Goal: Task Accomplishment & Management: Use online tool/utility

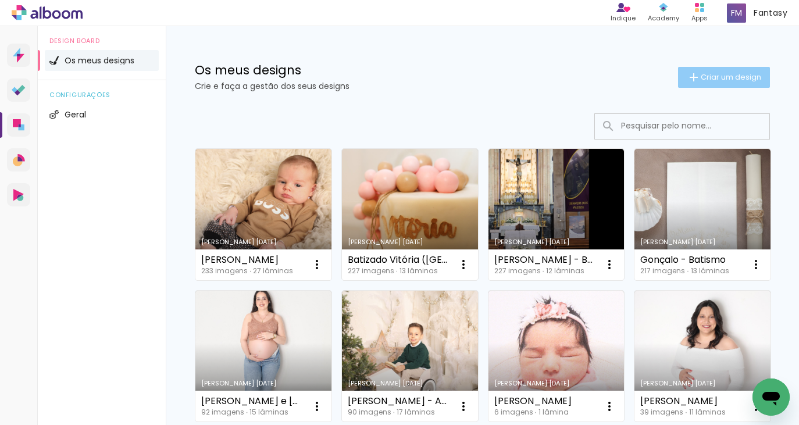
click at [710, 84] on paper-button "Criar um design" at bounding box center [724, 77] width 92 height 21
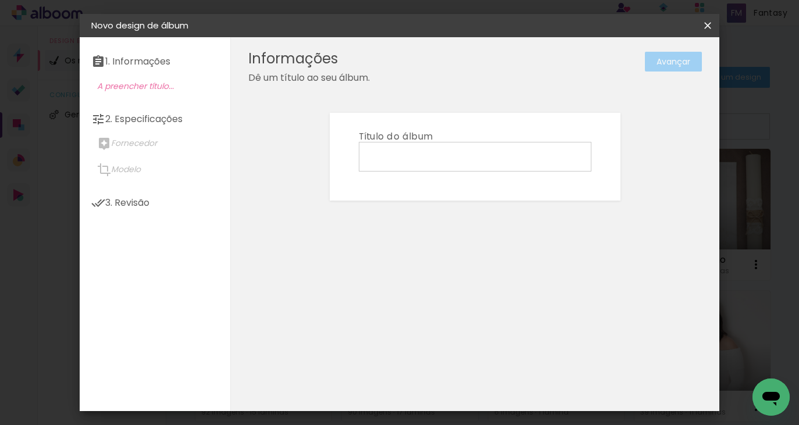
click at [479, 156] on input at bounding box center [475, 156] width 224 height 18
type input "Comunhão [PERSON_NAME]"
type paper-input "Comunhão [PERSON_NAME]"
click at [0, 0] on slot "Avançar" at bounding box center [0, 0] width 0 height 0
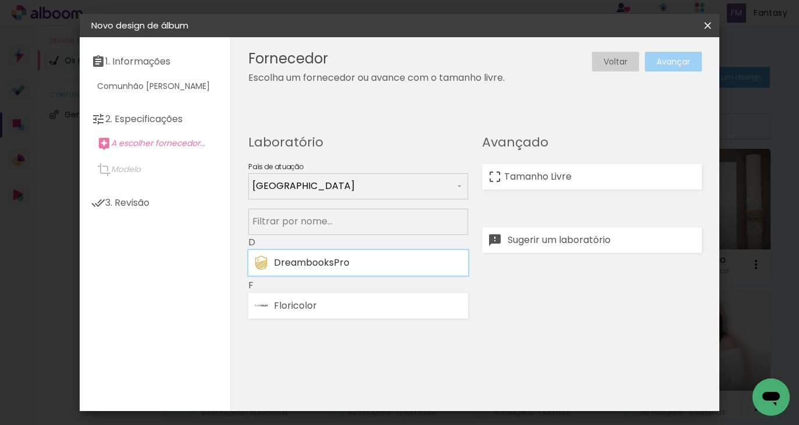
click at [409, 260] on div "DreambooksPro" at bounding box center [368, 262] width 188 height 9
click at [576, 161] on div at bounding box center [592, 156] width 220 height 15
click at [575, 167] on paper-item "Tamanho Livre" at bounding box center [592, 177] width 220 height 26
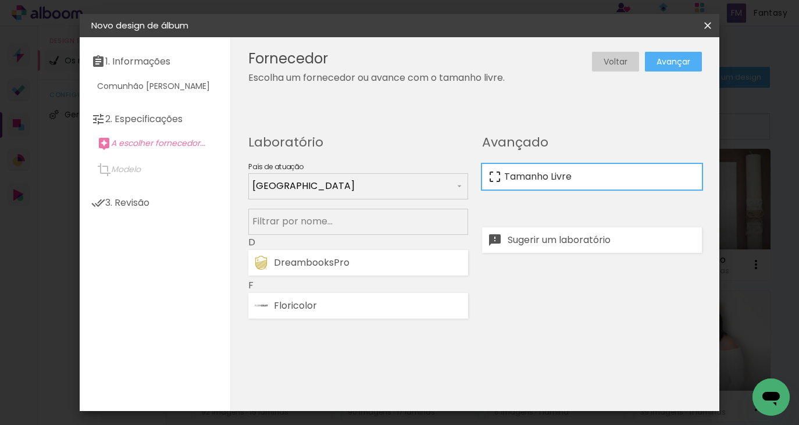
click at [642, 171] on paper-item "Tamanho Livre" at bounding box center [592, 177] width 220 height 26
click at [375, 265] on div "DreambooksPro" at bounding box center [368, 262] width 188 height 9
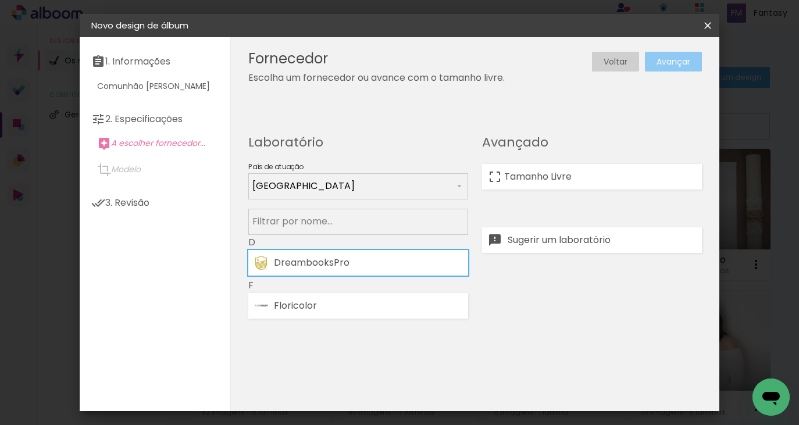
click at [670, 52] on paper-button "Avançar" at bounding box center [673, 62] width 57 height 20
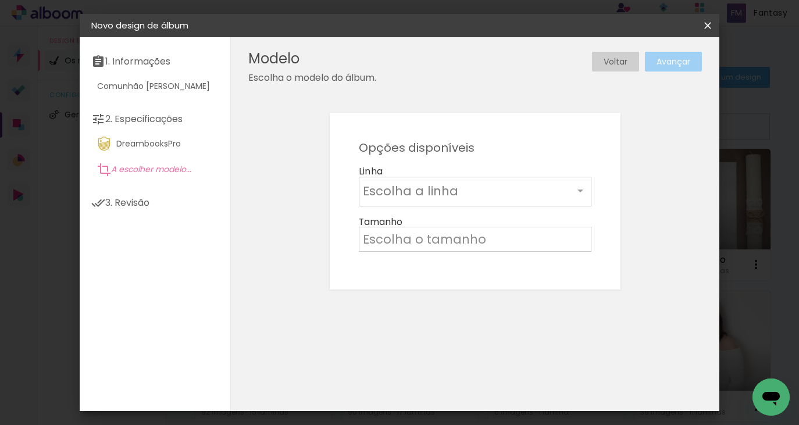
click at [550, 184] on input "text" at bounding box center [468, 191] width 211 height 18
click at [546, 188] on paper-item "Álbum" at bounding box center [475, 192] width 233 height 23
type input "Álbum"
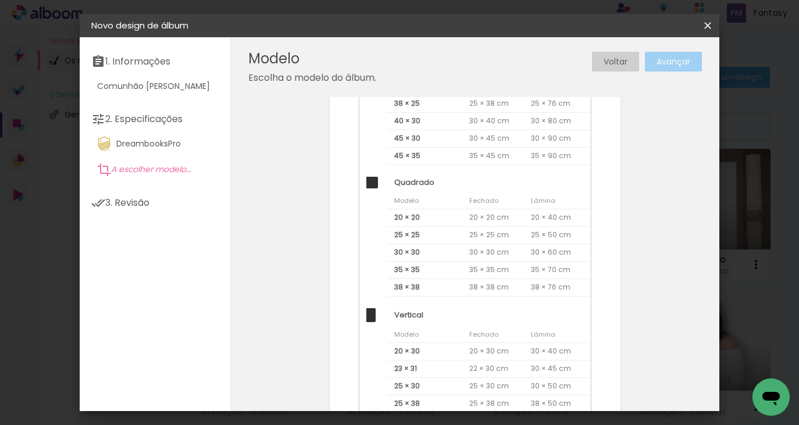
scroll to position [265, 0]
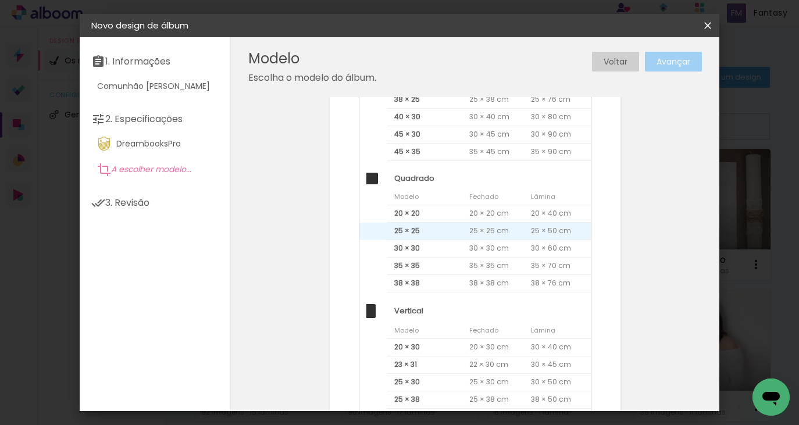
click at [447, 233] on span "25 × 25" at bounding box center [424, 231] width 75 height 17
click at [694, 54] on paper-button "Avançar" at bounding box center [673, 62] width 57 height 20
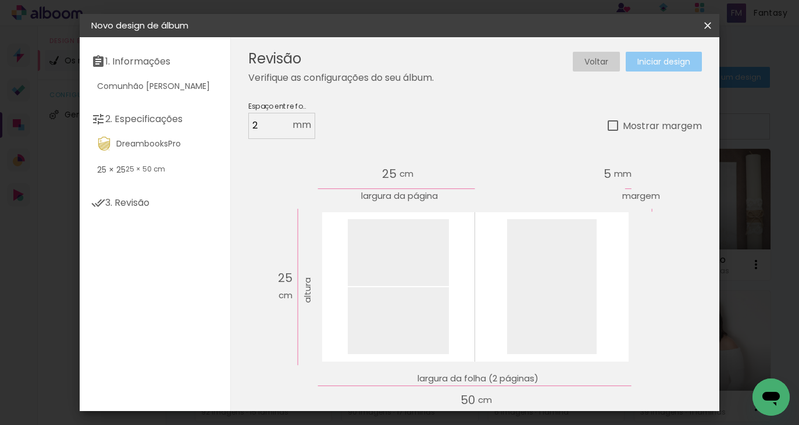
click at [692, 55] on paper-button "Iniciar design" at bounding box center [664, 62] width 76 height 20
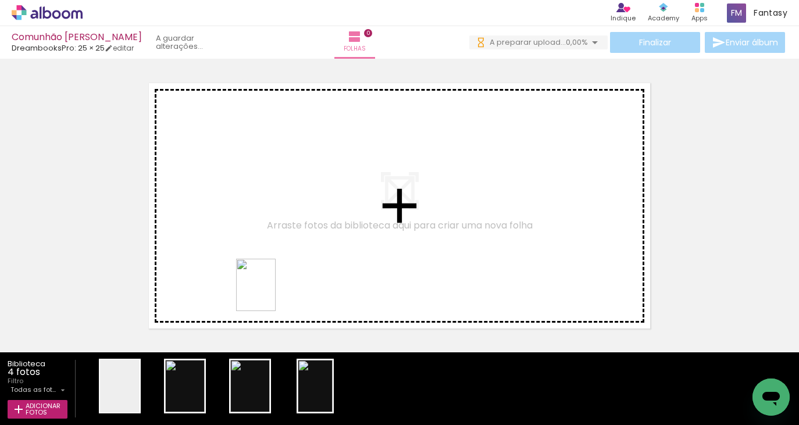
drag, startPoint x: 252, startPoint y: 397, endPoint x: 271, endPoint y: 294, distance: 105.3
click at [271, 294] on quentale-workspace at bounding box center [399, 212] width 799 height 425
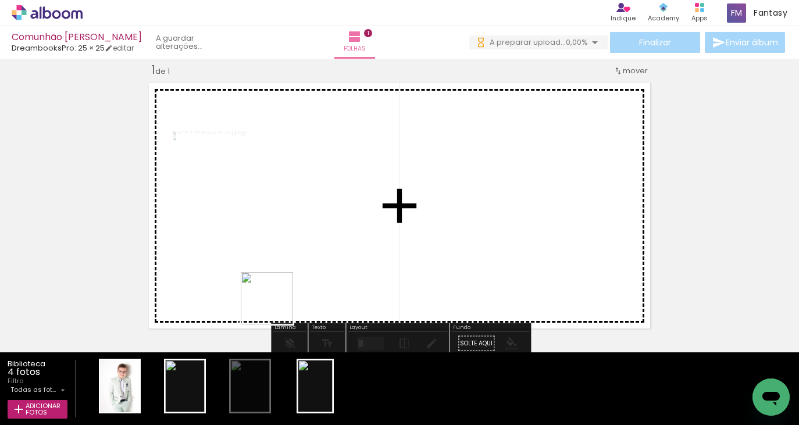
drag, startPoint x: 192, startPoint y: 382, endPoint x: 338, endPoint y: 261, distance: 189.7
click at [338, 261] on quentale-workspace at bounding box center [399, 212] width 799 height 425
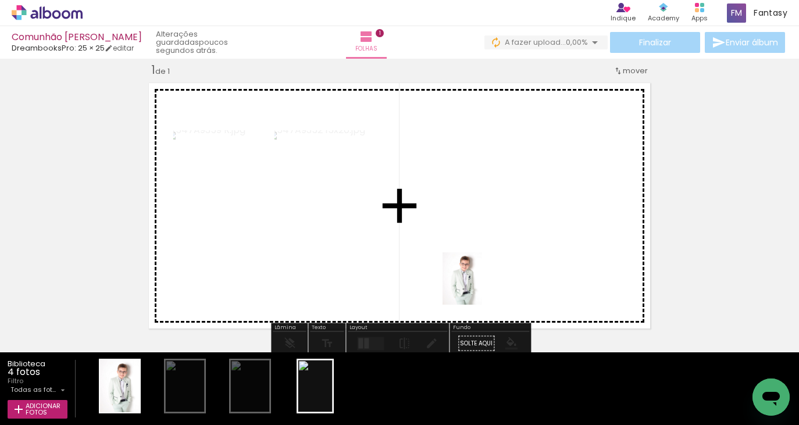
drag, startPoint x: 130, startPoint y: 373, endPoint x: 493, endPoint y: 284, distance: 373.7
click at [493, 284] on quentale-workspace at bounding box center [399, 212] width 799 height 425
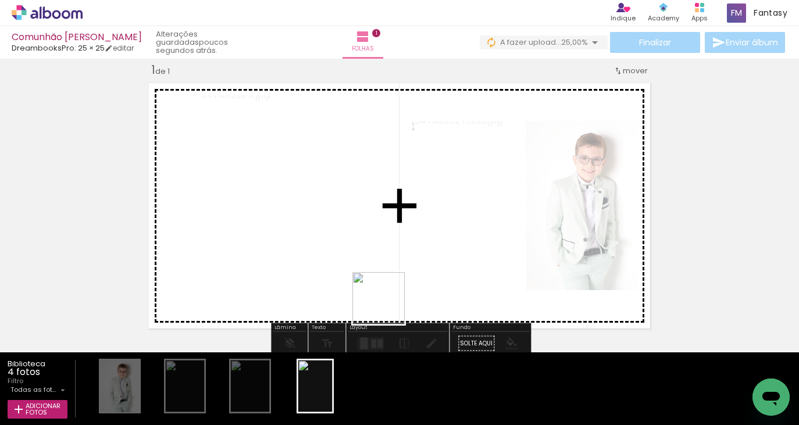
drag, startPoint x: 310, startPoint y: 386, endPoint x: 392, endPoint y: 298, distance: 120.2
click at [392, 298] on quentale-workspace at bounding box center [399, 212] width 799 height 425
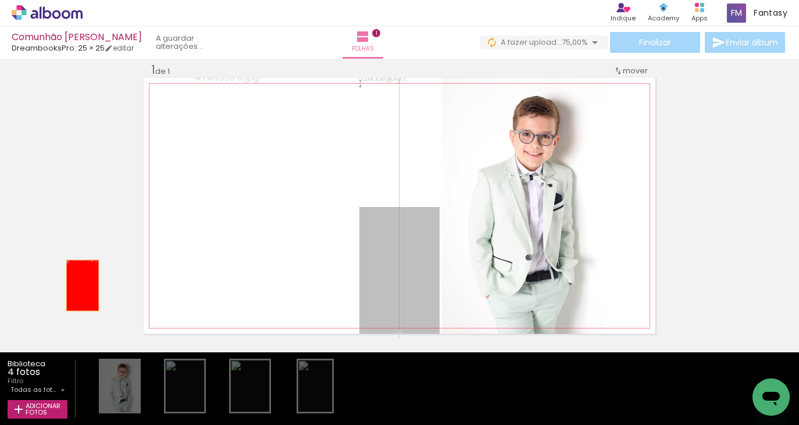
drag, startPoint x: 391, startPoint y: 294, endPoint x: 83, endPoint y: 286, distance: 308.3
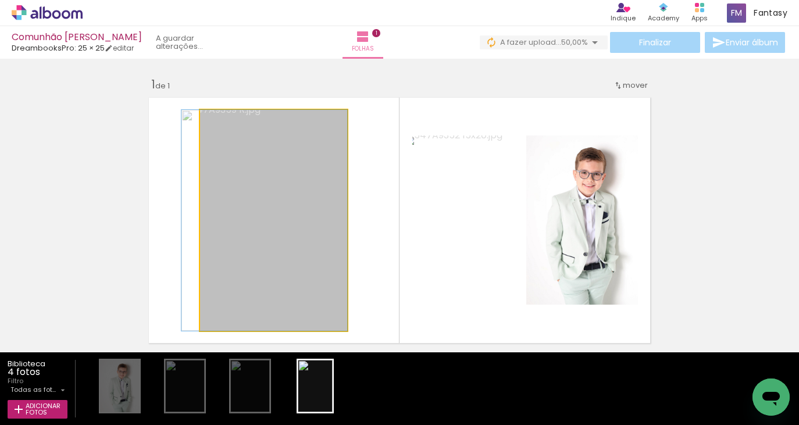
drag, startPoint x: 293, startPoint y: 262, endPoint x: 236, endPoint y: 245, distance: 59.6
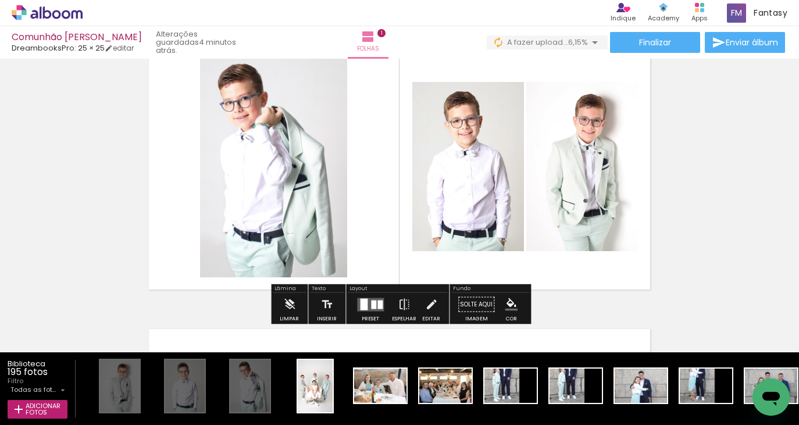
click at [379, 311] on quentale-layouter at bounding box center [370, 304] width 27 height 13
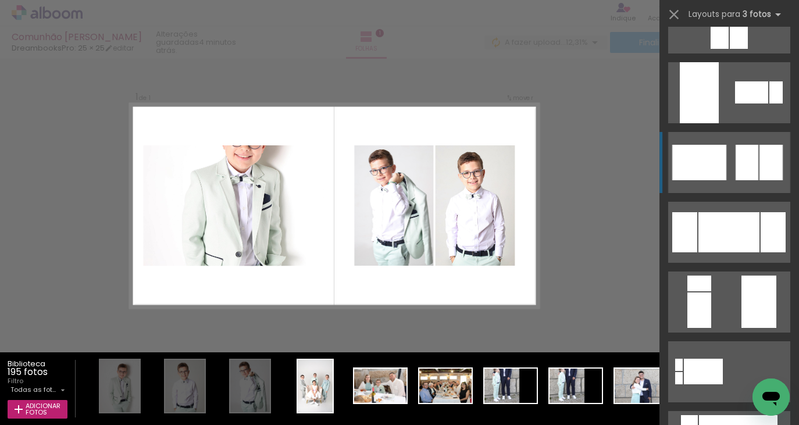
scroll to position [2555, 0]
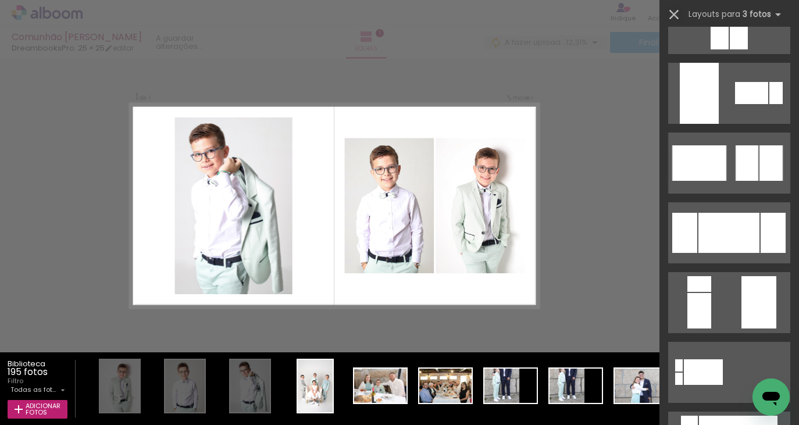
click at [665, 6] on paper-icon-button at bounding box center [673, 14] width 17 height 17
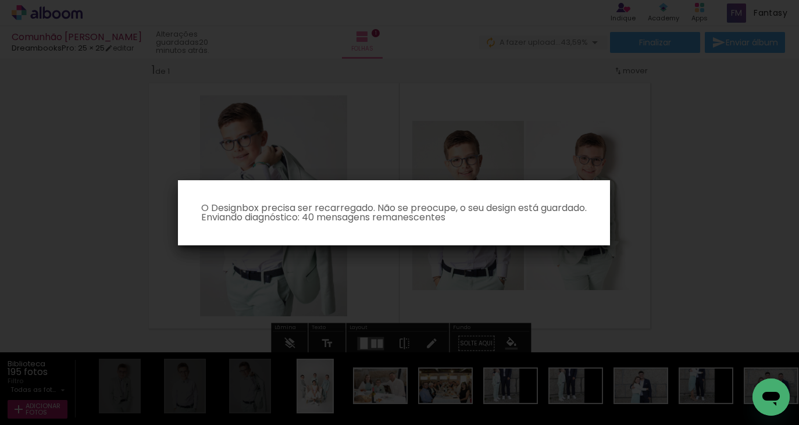
click at [599, 165] on iron-overlay-backdrop at bounding box center [399, 212] width 799 height 425
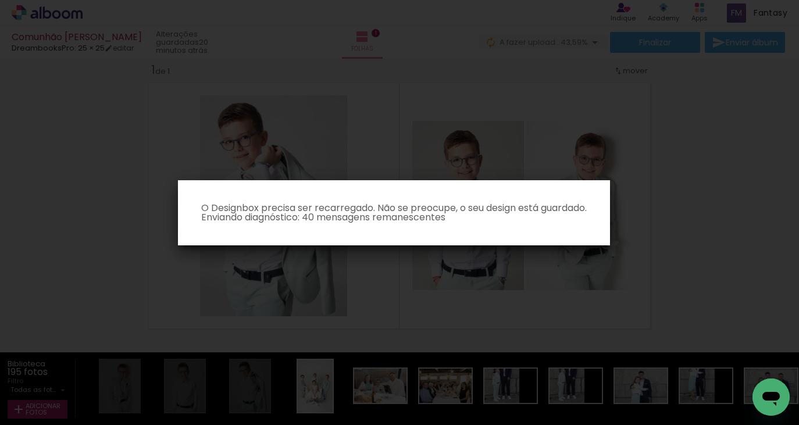
click at [483, 30] on iron-overlay-backdrop at bounding box center [399, 212] width 799 height 425
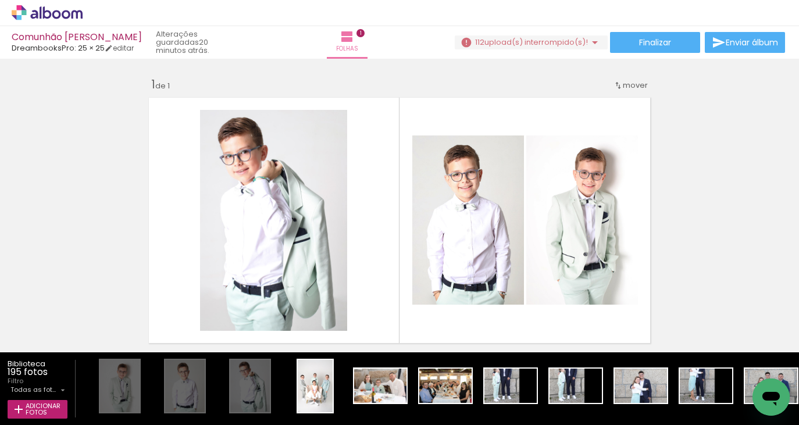
click at [564, 42] on span "upload(s) interrompido(s)!" at bounding box center [536, 42] width 104 height 11
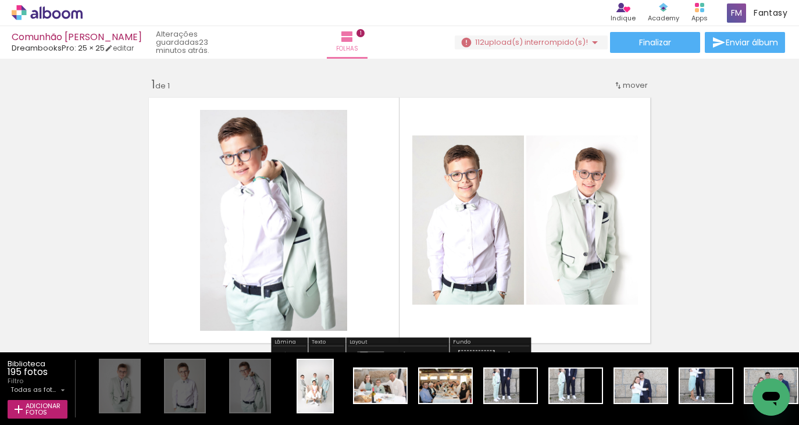
click at [558, 44] on span "upload(s) interrompido(s)!" at bounding box center [536, 42] width 104 height 11
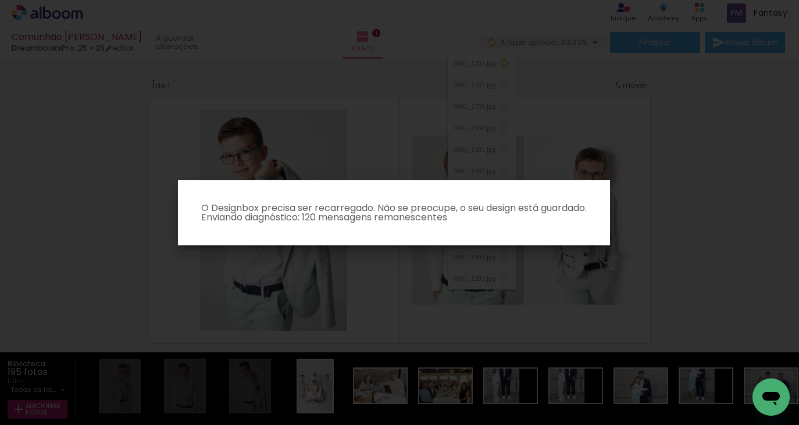
click at [582, 67] on iron-overlay-backdrop at bounding box center [399, 212] width 799 height 425
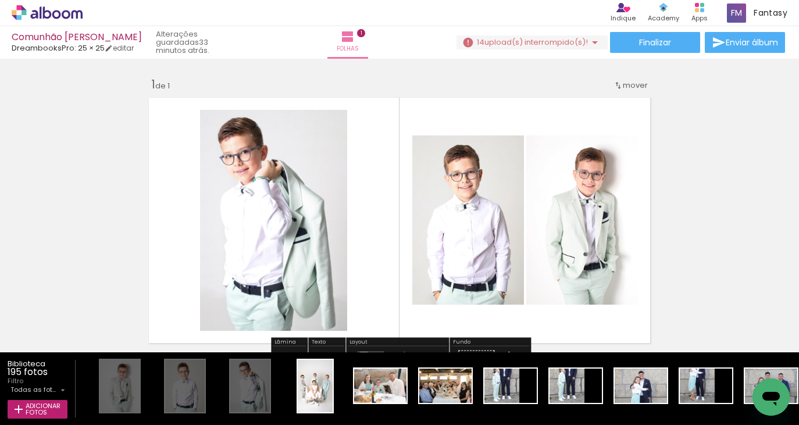
click at [571, 45] on span "upload(s) interrompido(s)!" at bounding box center [536, 42] width 104 height 11
